Goal: Find specific page/section: Find specific page/section

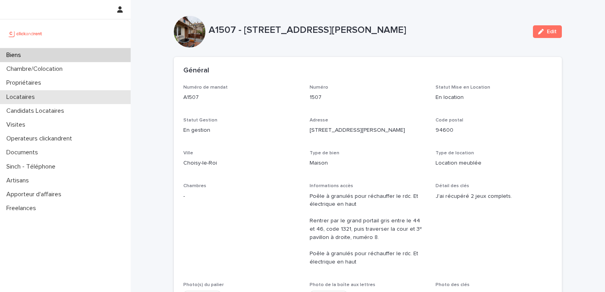
click at [22, 93] on div "Locataires" at bounding box center [65, 97] width 131 height 14
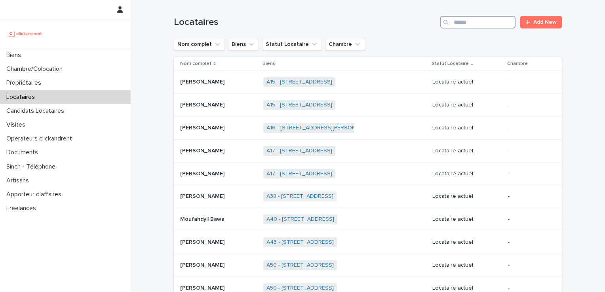
click at [478, 21] on input "Search" at bounding box center [477, 22] width 75 height 13
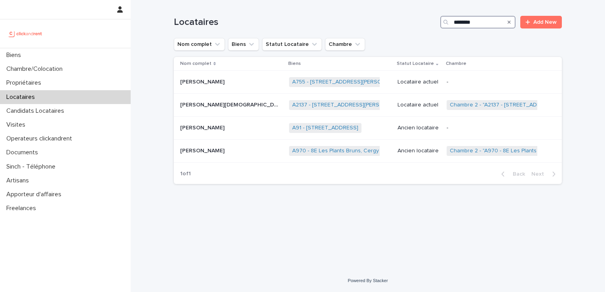
type input "********"
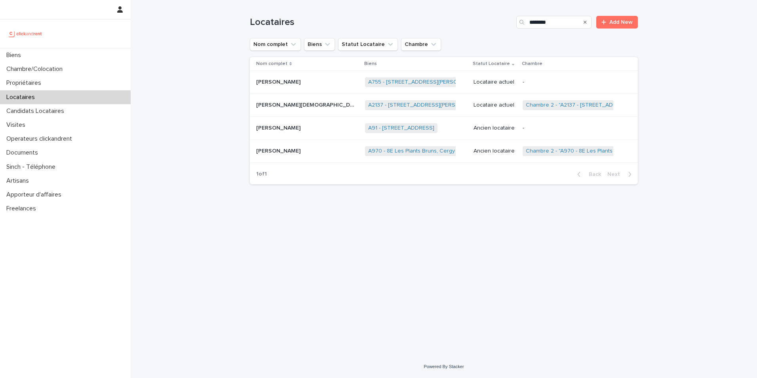
click at [28, 94] on p "Locataires" at bounding box center [22, 97] width 38 height 8
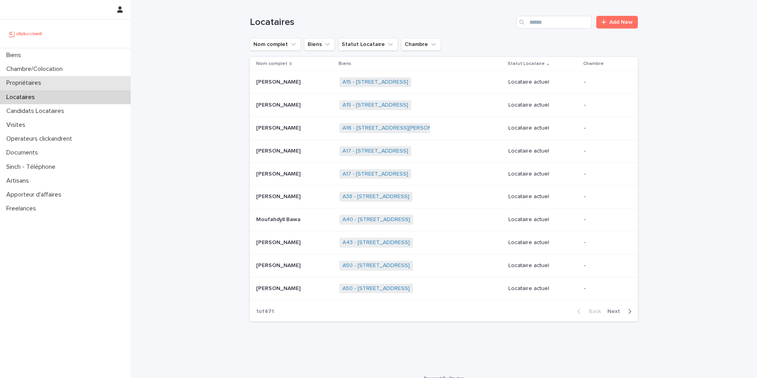
click at [21, 83] on p "Propriétaires" at bounding box center [25, 83] width 44 height 8
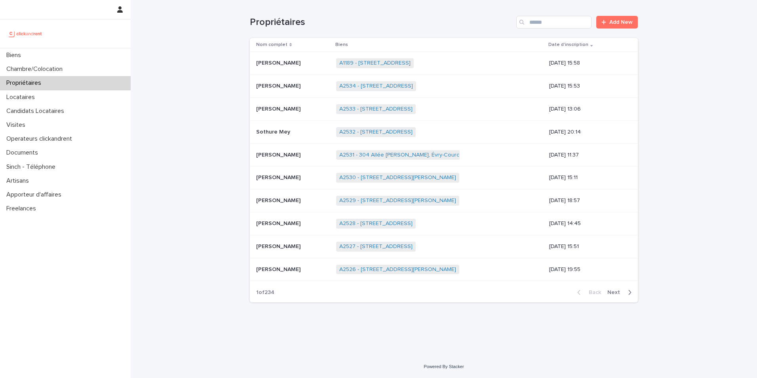
click at [551, 15] on div "Propriétaires Add New" at bounding box center [444, 19] width 388 height 38
click at [545, 19] on input "Search" at bounding box center [553, 22] width 75 height 13
type input "*****"
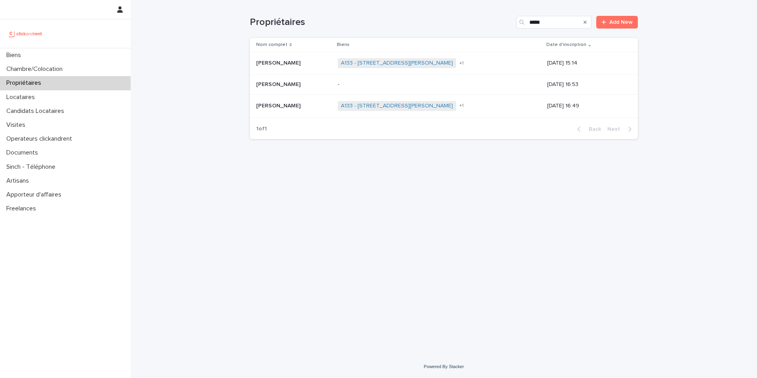
click at [269, 107] on p "[PERSON_NAME]" at bounding box center [279, 105] width 46 height 8
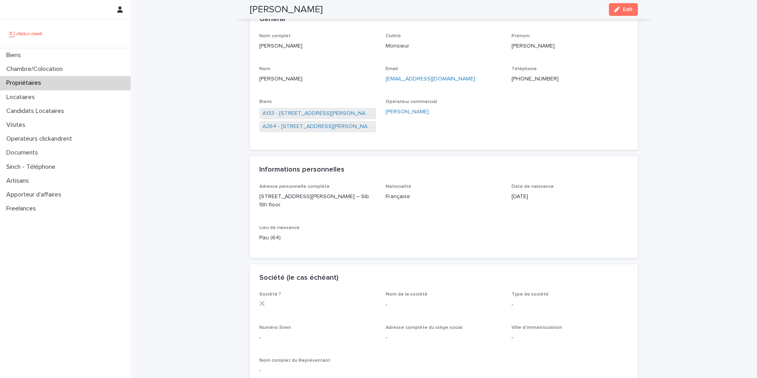
scroll to position [49, 0]
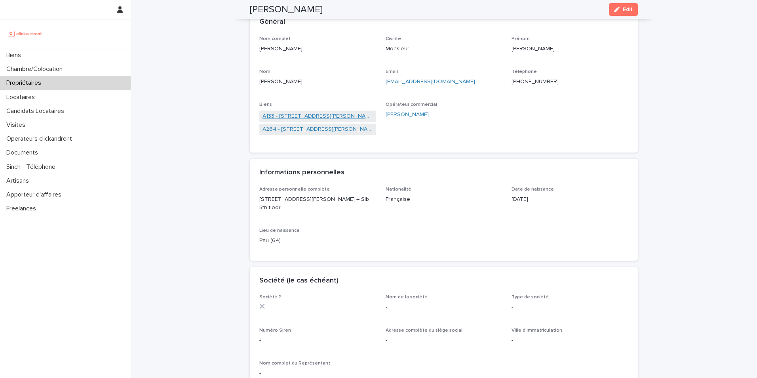
click at [323, 115] on link "A133 - [STREET_ADDRESS][PERSON_NAME]" at bounding box center [317, 116] width 110 height 8
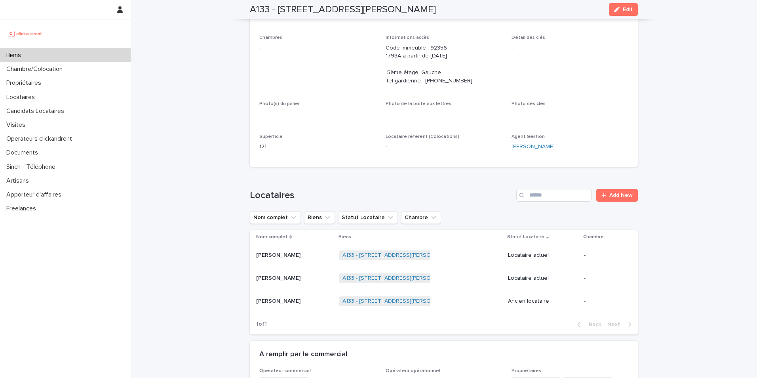
scroll to position [171, 0]
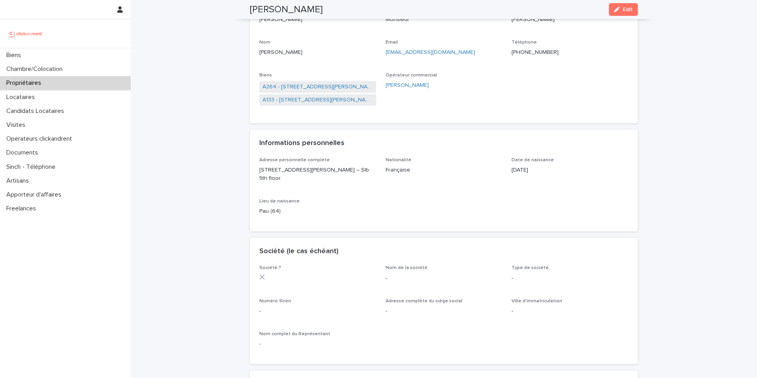
scroll to position [66, 0]
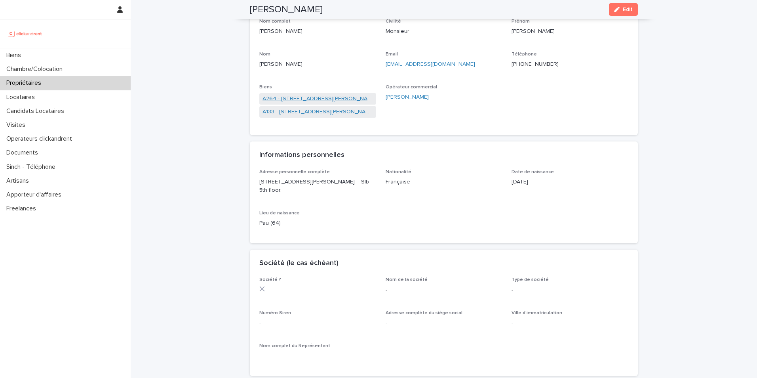
click at [295, 97] on link "A264 - [STREET_ADDRESS][PERSON_NAME]" at bounding box center [317, 99] width 110 height 8
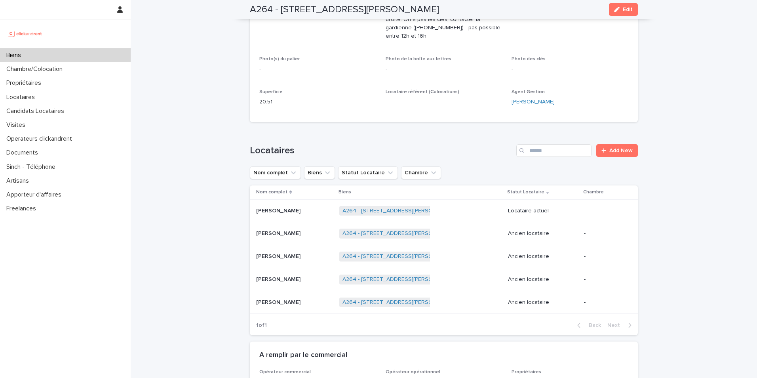
scroll to position [185, 0]
click at [47, 90] on div "Locataires" at bounding box center [65, 97] width 131 height 14
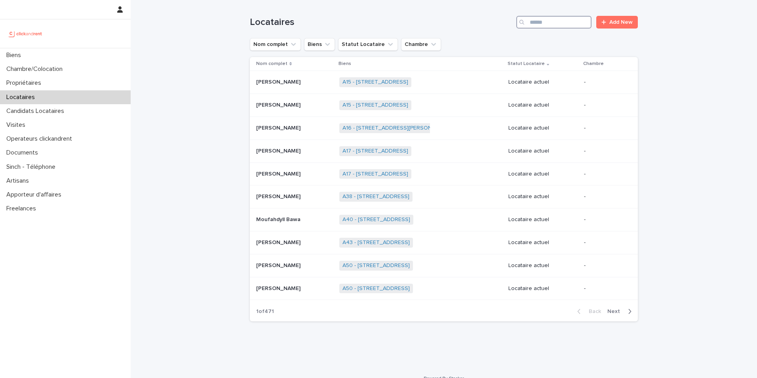
click at [569, 18] on input "Search" at bounding box center [553, 22] width 75 height 13
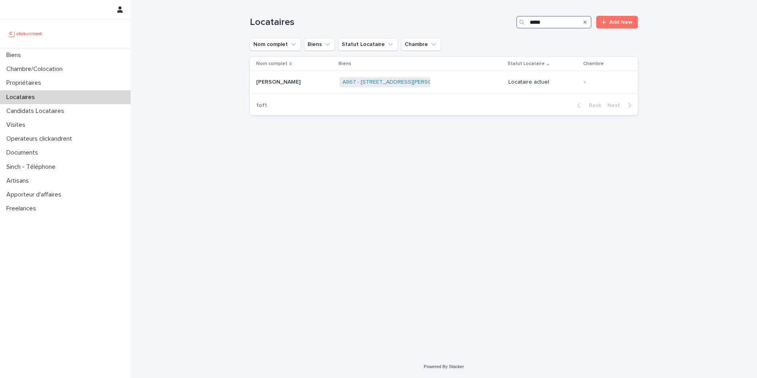
type input "*****"
click at [365, 82] on link "A867 - [STREET_ADDRESS][PERSON_NAME]" at bounding box center [399, 82] width 114 height 7
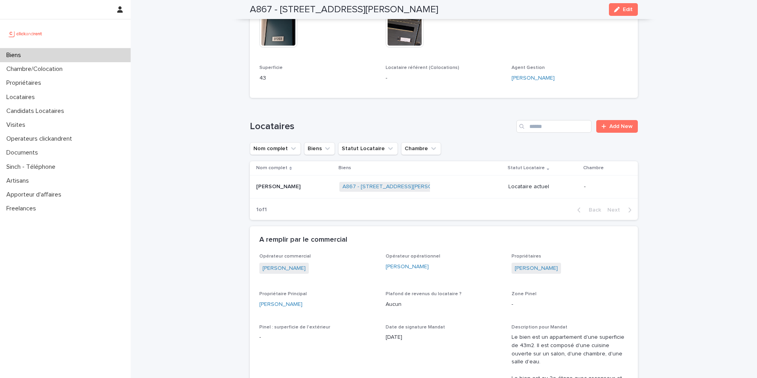
scroll to position [317, 0]
